Goal: Navigation & Orientation: Go to known website

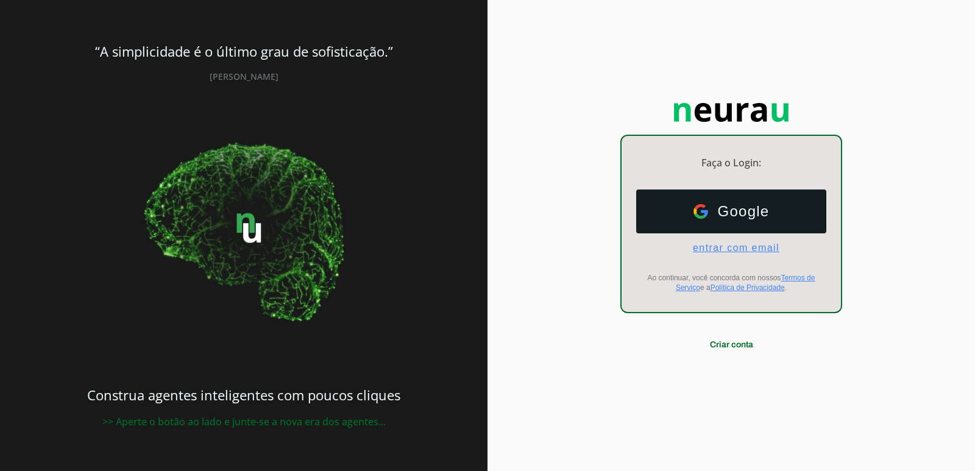
click at [733, 246] on span "entrar com email" at bounding box center [731, 248] width 96 height 11
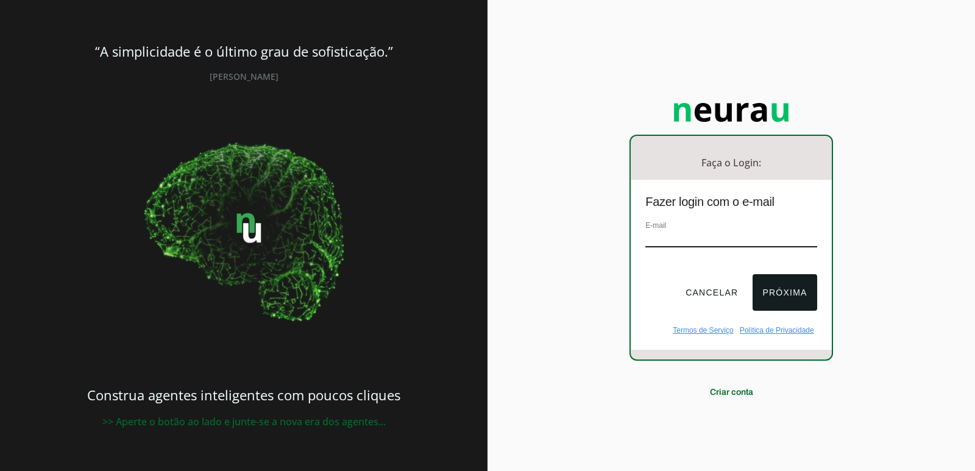
click at [679, 234] on input "email" at bounding box center [731, 239] width 171 height 16
type input "[EMAIL_ADDRESS][DOMAIN_NAME]"
click at [777, 294] on button "Próxima" at bounding box center [785, 292] width 64 height 37
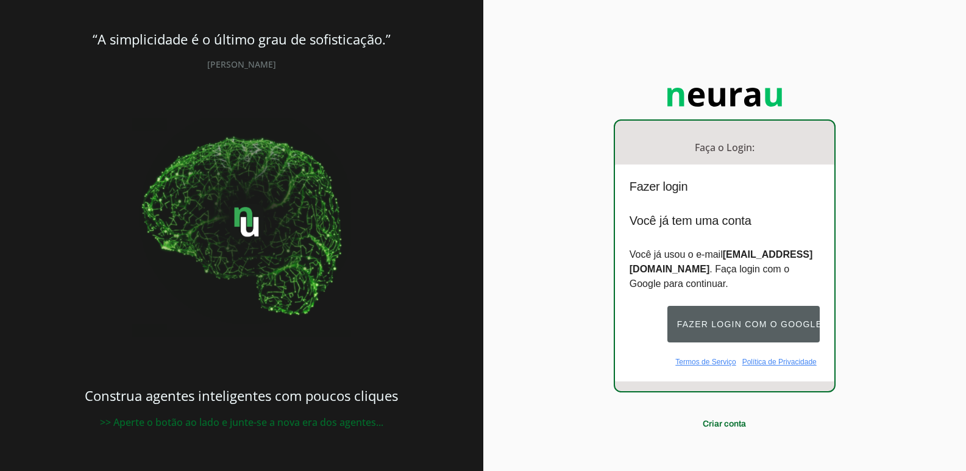
scroll to position [20, 0]
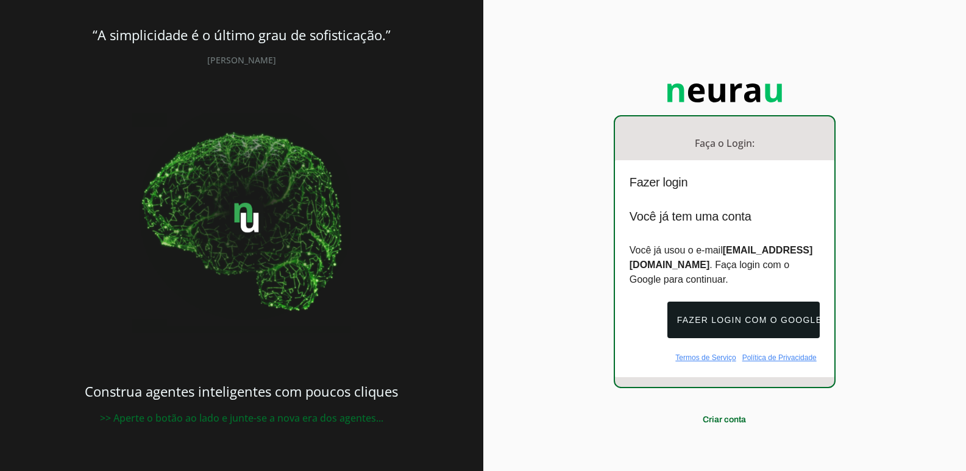
click at [557, 287] on div "Faça o Login: dashboard Ir para o dashboard Fazer login Você já tem uma conta V…" at bounding box center [724, 225] width 483 height 491
click at [533, 326] on div "Faça o Login: dashboard Ir para o dashboard Fazer login Você já tem uma conta V…" at bounding box center [724, 225] width 483 height 491
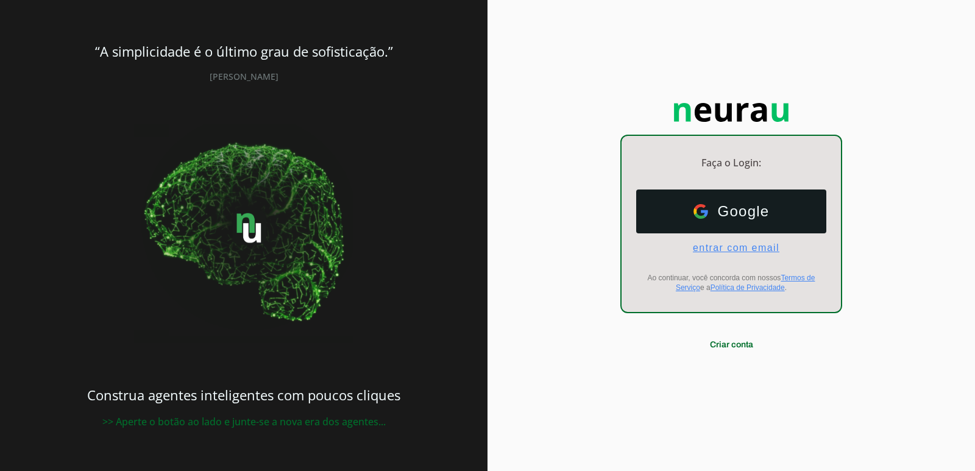
click at [735, 209] on span "Google" at bounding box center [739, 211] width 62 height 17
